Goal: Transaction & Acquisition: Subscribe to service/newsletter

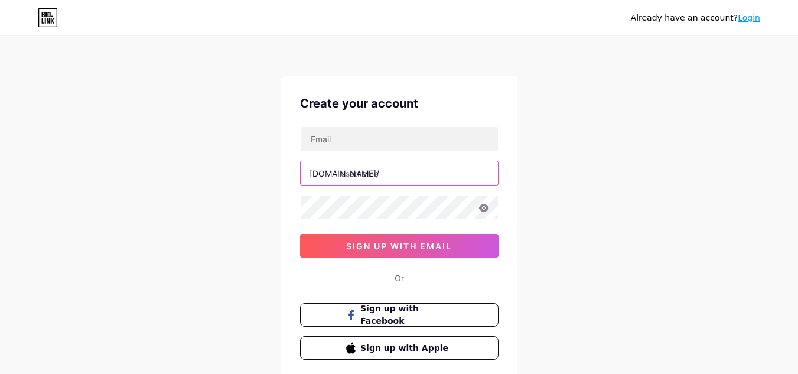
click at [374, 172] on input "text" at bounding box center [399, 173] width 197 height 24
drag, startPoint x: 343, startPoint y: 175, endPoint x: 442, endPoint y: 173, distance: 99.3
click at [442, 173] on input "text" at bounding box center [399, 173] width 197 height 24
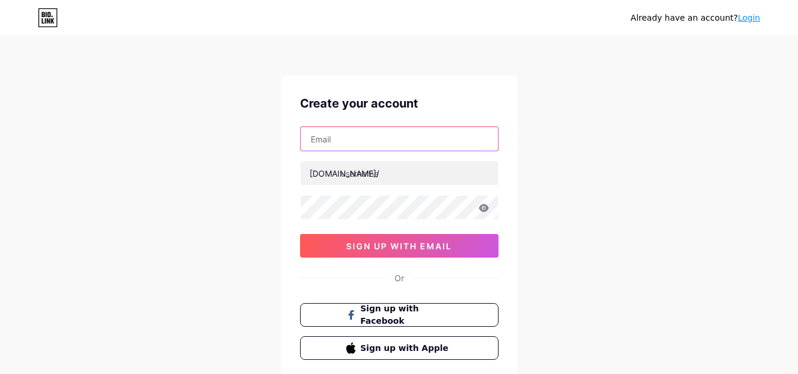
click at [333, 142] on input "text" at bounding box center [399, 139] width 197 height 24
type input "jacobmedawar@gmail.com"
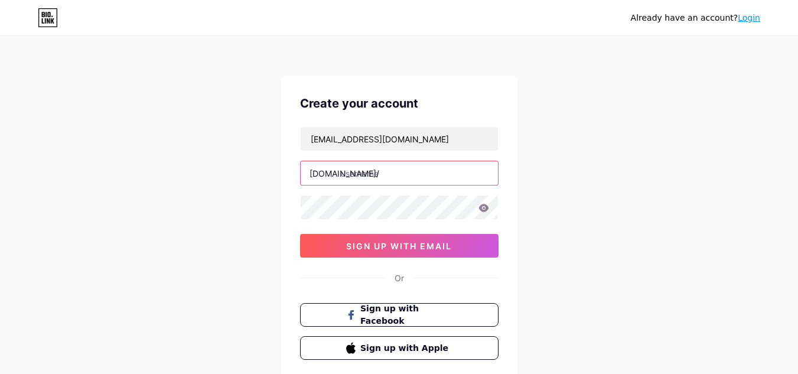
click at [378, 179] on input "text" at bounding box center [399, 173] width 197 height 24
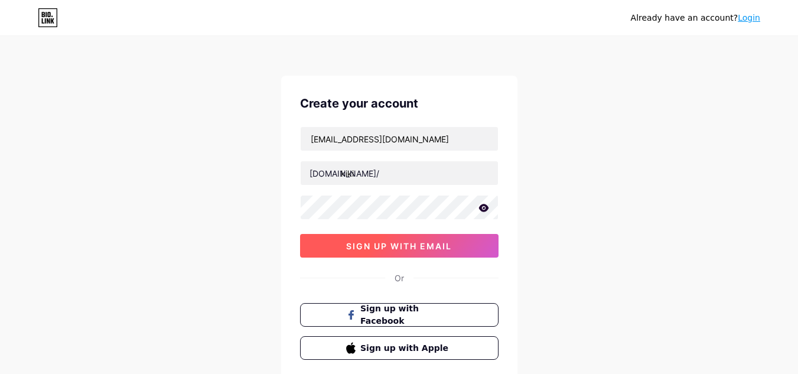
click at [425, 251] on span "sign up with email" at bounding box center [399, 246] width 106 height 10
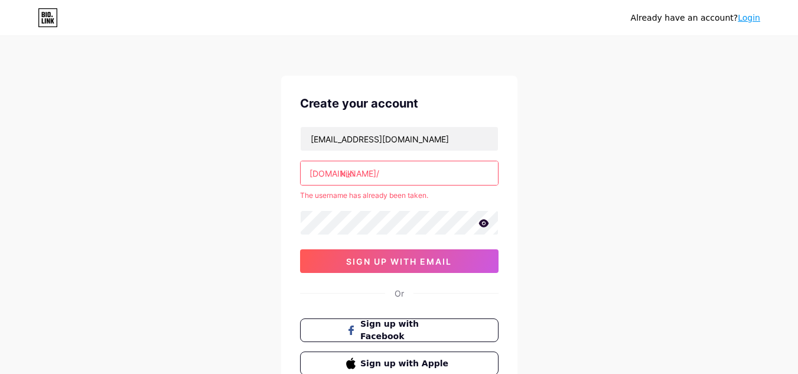
click at [389, 171] on input "kiki" at bounding box center [399, 173] width 197 height 24
type input "k"
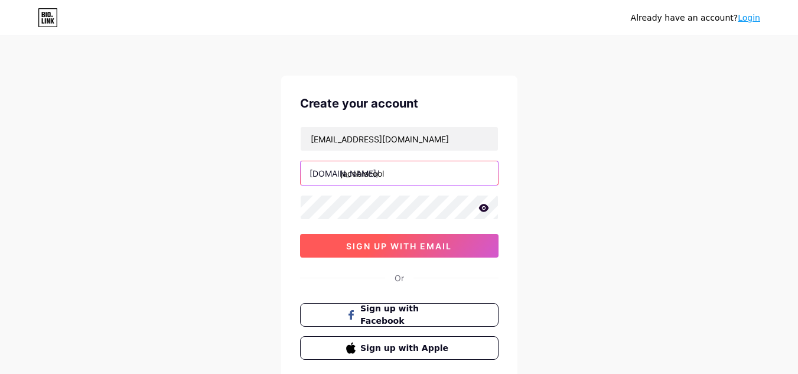
type input "jacobiscool"
click at [400, 255] on button "sign up with email" at bounding box center [399, 246] width 199 height 24
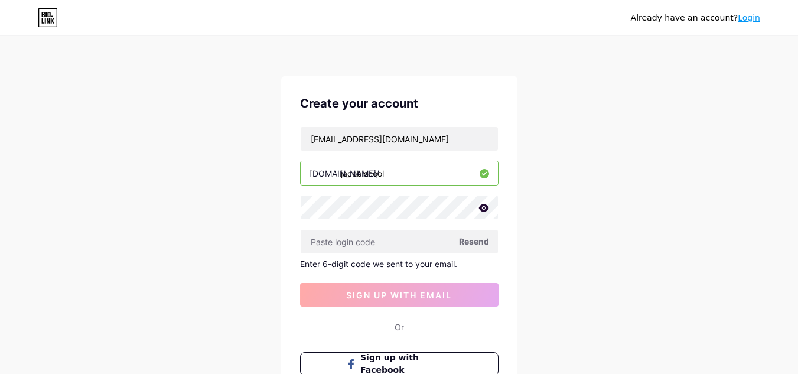
click at [478, 242] on span "Resend" at bounding box center [474, 241] width 30 height 12
click at [366, 138] on input "jacobmedawar@gmail.com" at bounding box center [399, 139] width 197 height 24
click at [366, 141] on input "jacobmedawar@gmail.com" at bounding box center [399, 139] width 197 height 24
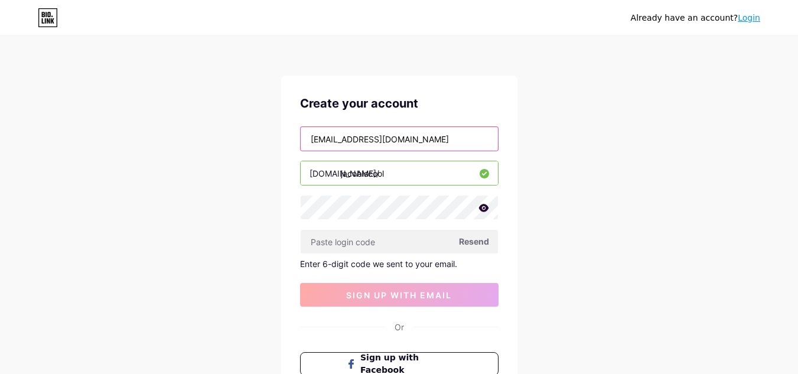
click at [369, 138] on input "jacobmedawar@gmail.com" at bounding box center [399, 139] width 197 height 24
type input "jacobmedawaris0@gmail.com"
click at [478, 241] on span "Resend" at bounding box center [474, 241] width 30 height 12
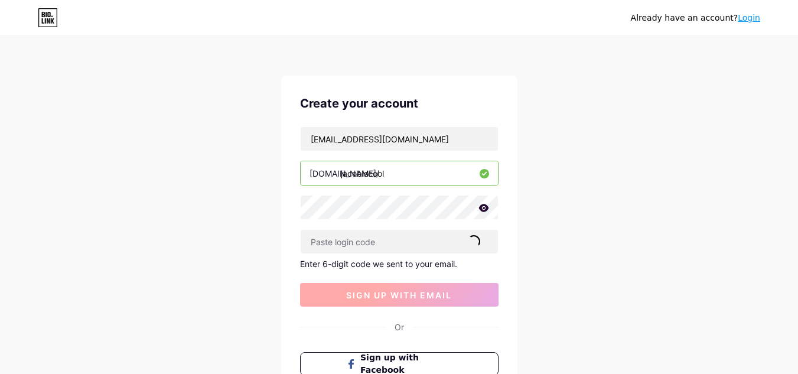
click at [449, 287] on button "sign up with email" at bounding box center [399, 295] width 199 height 24
click at [450, 304] on button "sign up with email" at bounding box center [399, 295] width 199 height 24
click at [447, 299] on span "sign up with email" at bounding box center [399, 295] width 106 height 10
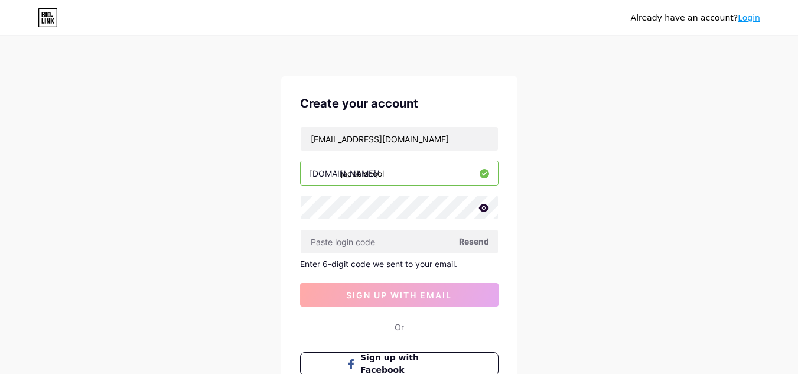
click at [476, 239] on span "Resend" at bounding box center [474, 241] width 30 height 12
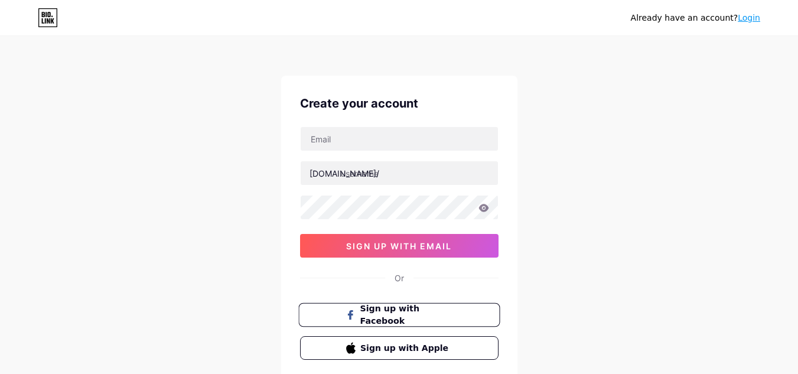
click at [408, 322] on button "Sign up with Facebook" at bounding box center [399, 315] width 202 height 24
